Goal: Task Accomplishment & Management: Use online tool/utility

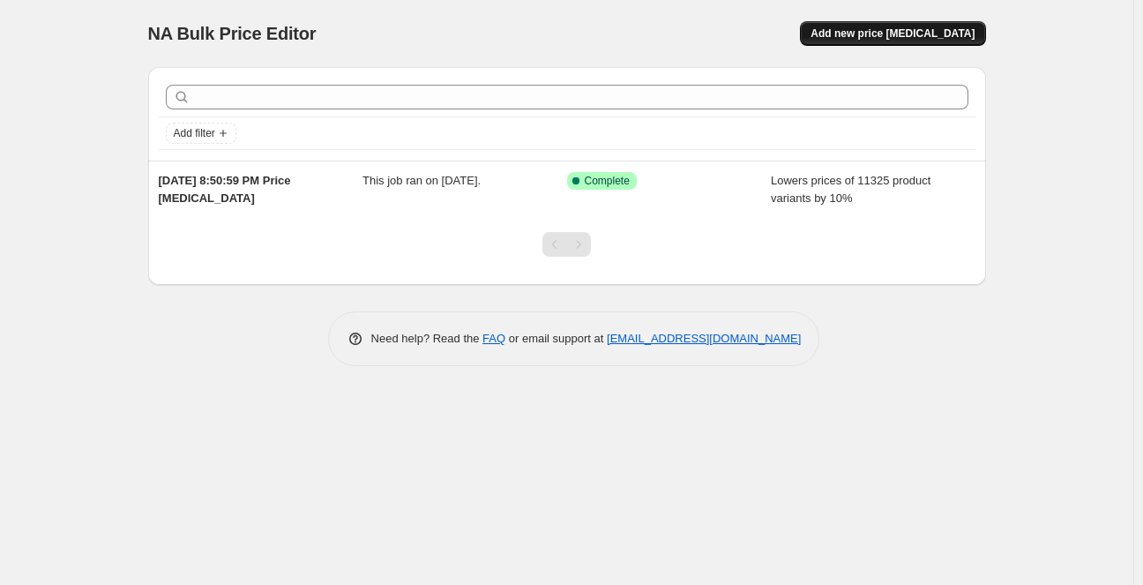
click at [894, 29] on span "Add new price [MEDICAL_DATA]" at bounding box center [893, 33] width 164 height 14
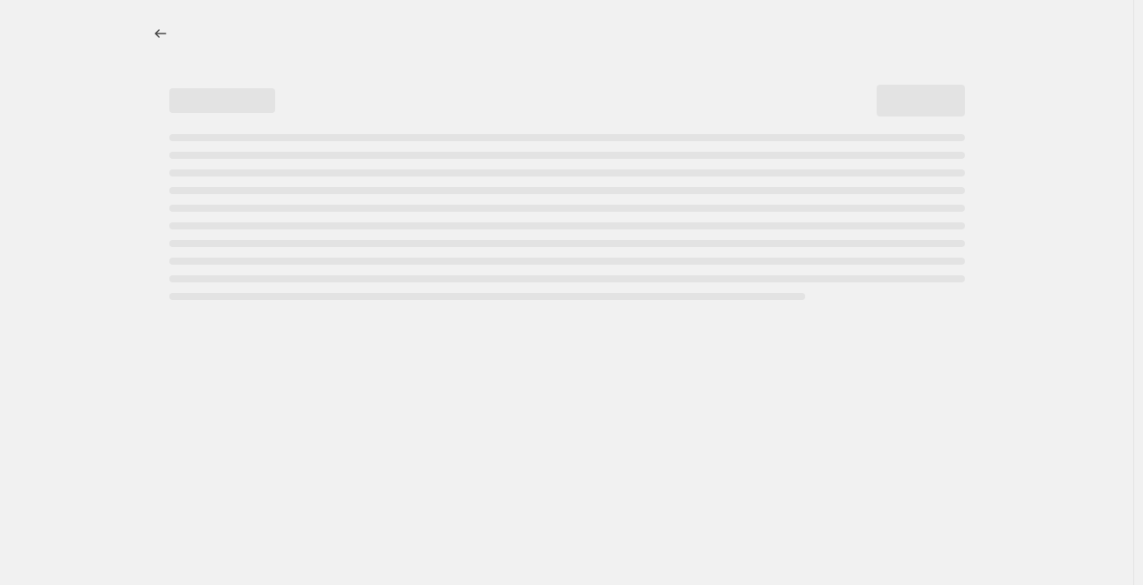
select select "percentage"
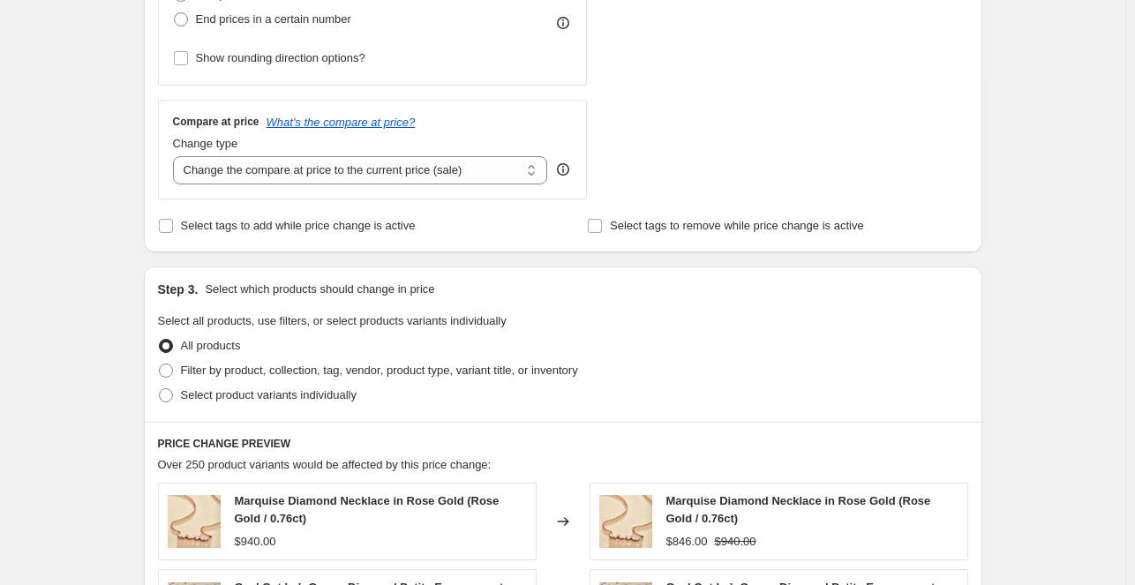
scroll to position [566, 0]
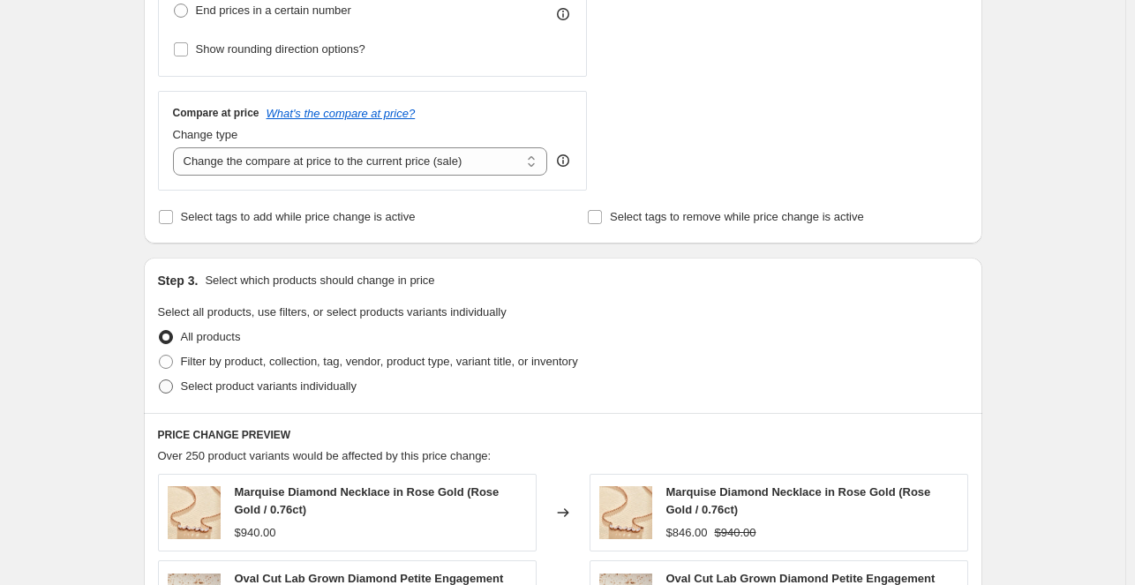
click at [188, 384] on span "Select product variants individually" at bounding box center [269, 385] width 176 height 13
click at [160, 380] on input "Select product variants individually" at bounding box center [159, 379] width 1 height 1
radio input "true"
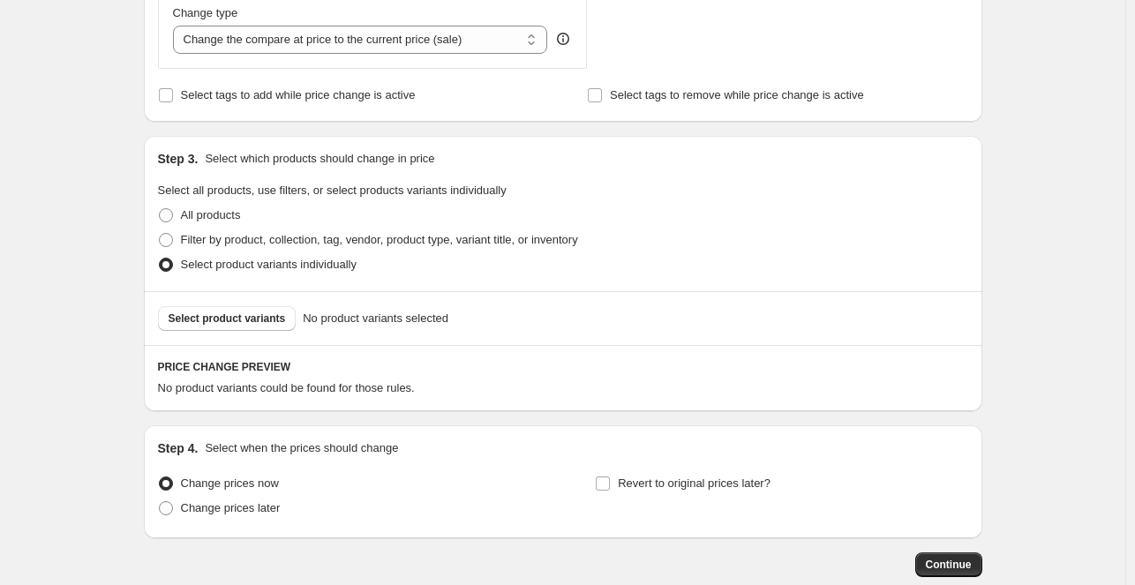
scroll to position [701, 0]
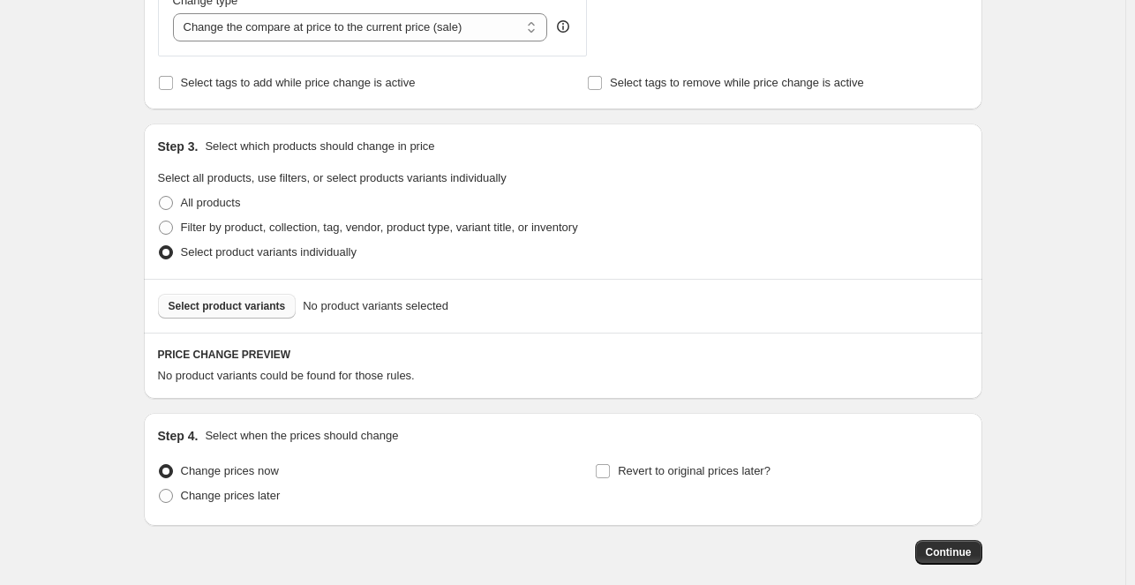
click at [251, 308] on span "Select product variants" at bounding box center [227, 306] width 117 height 14
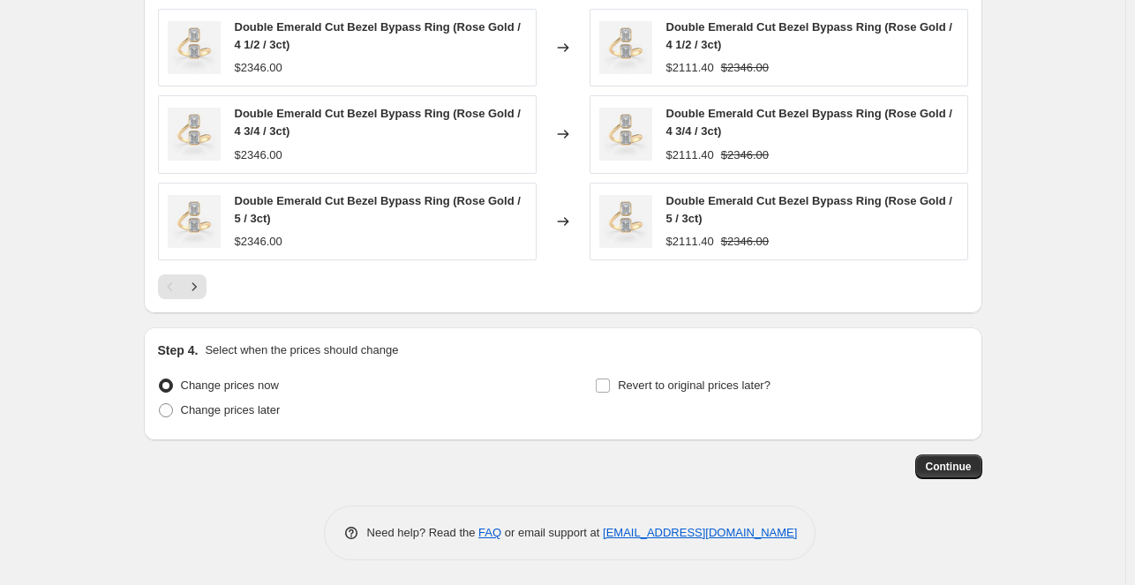
scroll to position [1258, 0]
click at [942, 465] on span "Continue" at bounding box center [948, 468] width 46 height 14
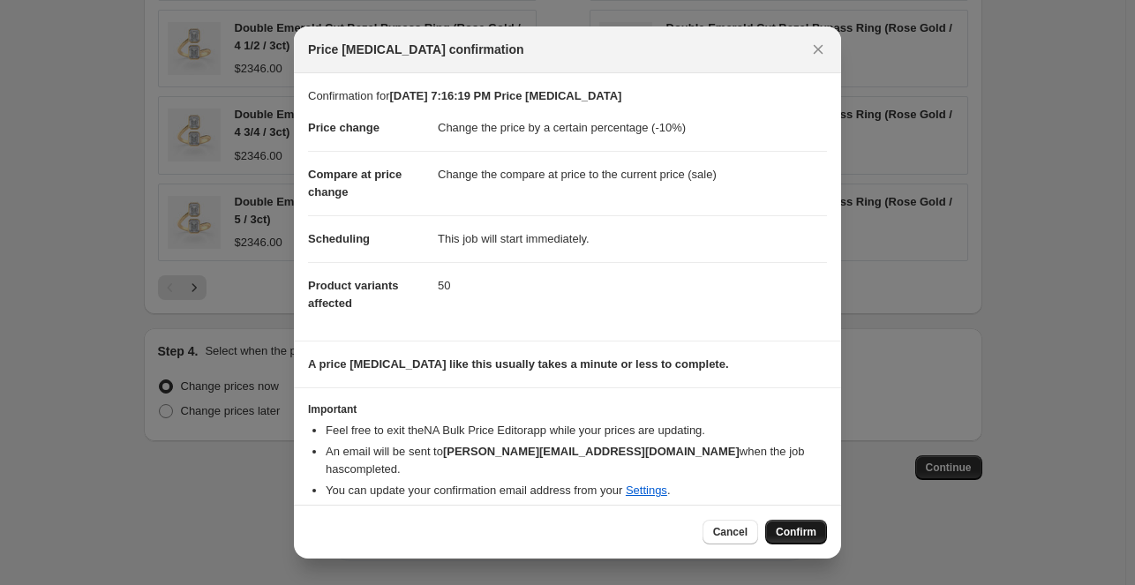
click at [788, 526] on span "Confirm" at bounding box center [796, 532] width 41 height 14
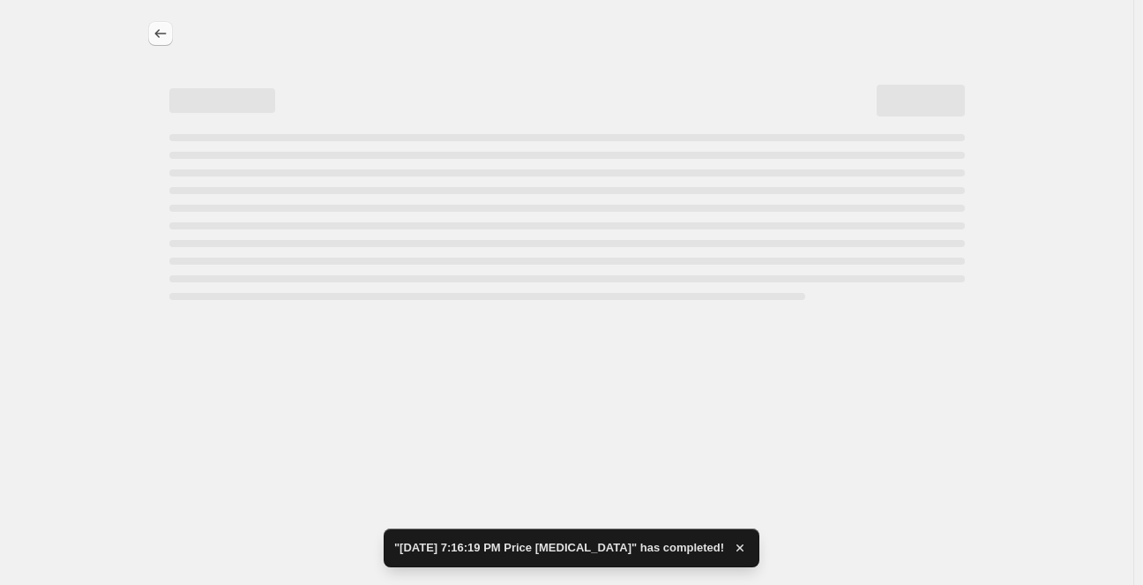
select select "percentage"
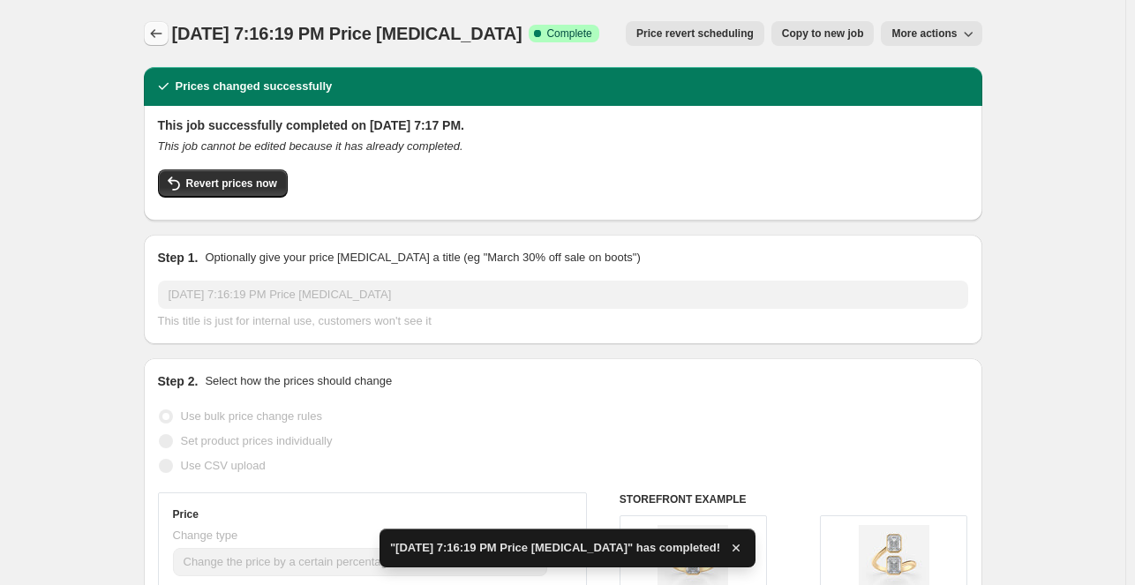
click at [153, 36] on icon "Price change jobs" at bounding box center [156, 34] width 18 height 18
